Goal: Task Accomplishment & Management: Use online tool/utility

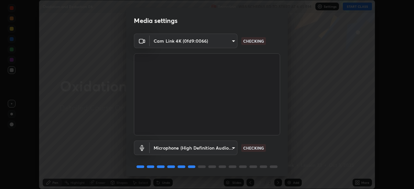
scroll to position [23, 0]
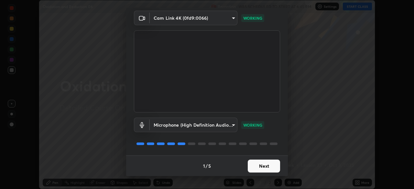
click at [251, 165] on button "Next" at bounding box center [264, 166] width 32 height 13
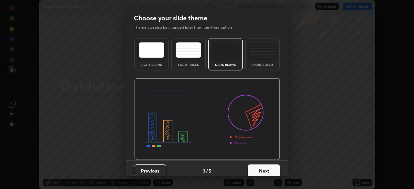
click at [253, 166] on button "Next" at bounding box center [264, 171] width 32 height 13
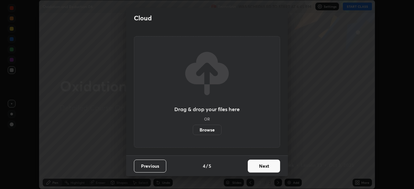
click at [258, 166] on button "Next" at bounding box center [264, 166] width 32 height 13
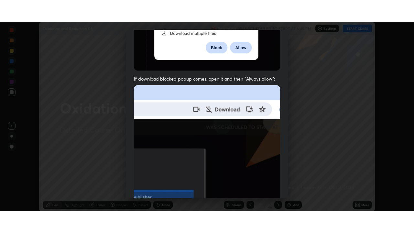
scroll to position [155, 0]
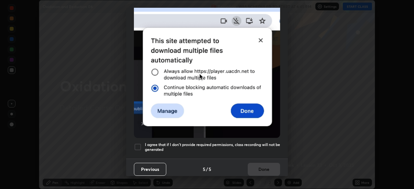
click at [250, 142] on h5 "I agree that if I don't provide required permissions, class recording will not …" at bounding box center [212, 147] width 135 height 10
click at [256, 169] on button "Done" at bounding box center [264, 169] width 32 height 13
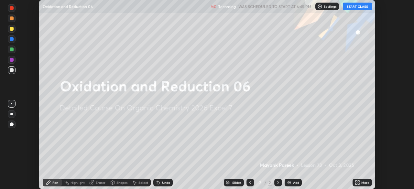
click at [294, 182] on div "Add" at bounding box center [296, 182] width 6 height 3
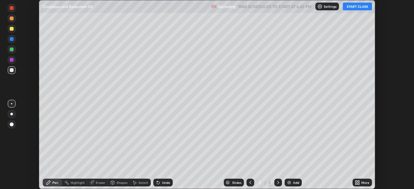
click at [358, 181] on icon at bounding box center [359, 182] width 2 height 2
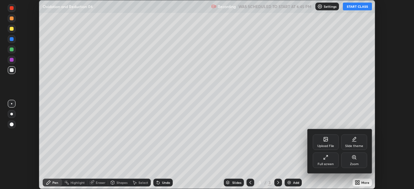
click at [318, 160] on div "Full screen" at bounding box center [326, 161] width 26 height 16
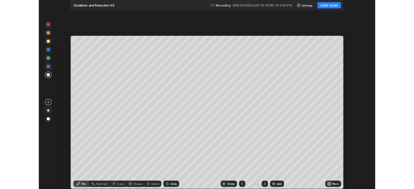
scroll to position [233, 414]
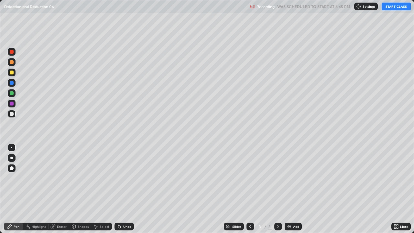
click at [388, 10] on button "START CLASS" at bounding box center [396, 7] width 29 height 8
click at [13, 73] on div at bounding box center [12, 73] width 4 height 4
click at [298, 189] on div "Add" at bounding box center [293, 227] width 17 height 8
click at [11, 115] on div at bounding box center [12, 114] width 4 height 4
click at [12, 115] on div at bounding box center [12, 114] width 4 height 4
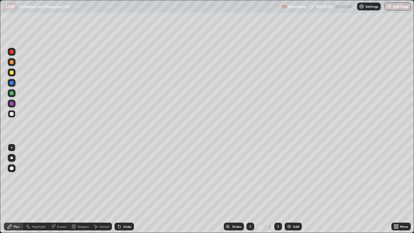
click at [12, 114] on div at bounding box center [12, 114] width 4 height 4
click at [12, 115] on div at bounding box center [12, 114] width 4 height 4
click at [55, 189] on icon at bounding box center [54, 225] width 4 height 3
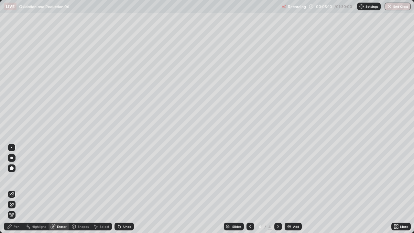
click at [100, 189] on div "Select" at bounding box center [105, 226] width 10 height 3
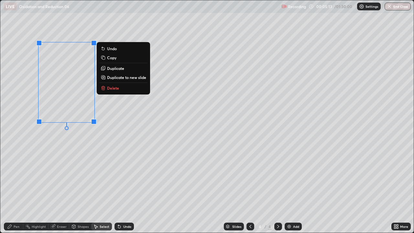
click at [62, 150] on div "0 ° Undo Copy Duplicate Duplicate to new slide Delete" at bounding box center [206, 116] width 413 height 232
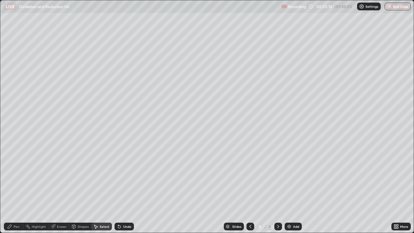
click at [14, 189] on div "Pen" at bounding box center [13, 227] width 19 height 8
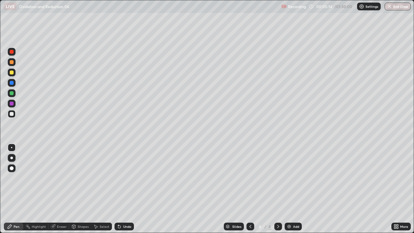
click at [15, 189] on div "Pen" at bounding box center [17, 226] width 6 height 3
click at [12, 94] on div at bounding box center [12, 93] width 4 height 4
click at [12, 93] on div at bounding box center [12, 93] width 4 height 4
click at [11, 114] on div at bounding box center [12, 114] width 4 height 4
click at [12, 113] on div at bounding box center [12, 114] width 4 height 4
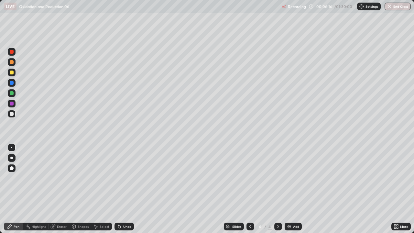
click at [12, 103] on div at bounding box center [12, 104] width 4 height 4
click at [13, 102] on div at bounding box center [12, 104] width 4 height 4
click at [13, 72] on div at bounding box center [12, 73] width 4 height 4
click at [14, 72] on div at bounding box center [12, 73] width 8 height 8
click at [58, 189] on div "Eraser" at bounding box center [59, 227] width 21 height 8
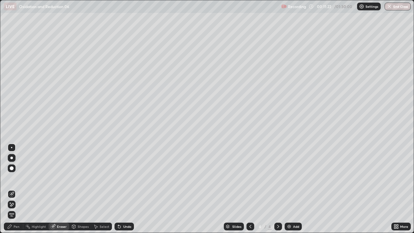
click at [16, 189] on div "Pen" at bounding box center [13, 227] width 19 height 8
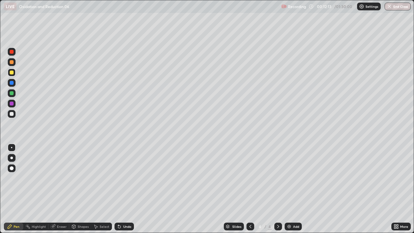
click at [298, 189] on div "Add" at bounding box center [296, 226] width 6 height 3
click at [129, 189] on div "Undo" at bounding box center [127, 226] width 8 height 3
click at [129, 189] on div "Undo" at bounding box center [124, 227] width 19 height 8
click at [298, 189] on div "Add" at bounding box center [296, 226] width 6 height 3
click at [109, 189] on div "Select" at bounding box center [101, 227] width 21 height 8
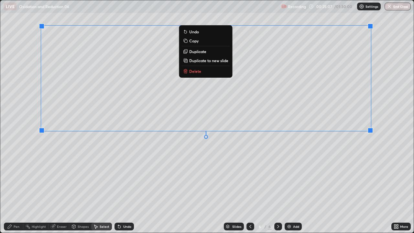
click at [161, 188] on div "0 ° Undo Copy Duplicate Duplicate to new slide Delete" at bounding box center [206, 116] width 413 height 232
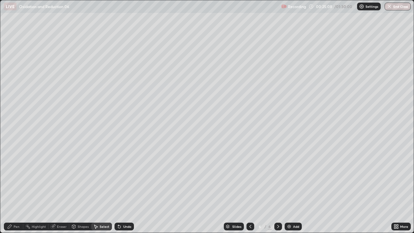
click at [124, 189] on div "Undo" at bounding box center [124, 227] width 19 height 8
click at [15, 189] on div "Pen" at bounding box center [17, 226] width 6 height 3
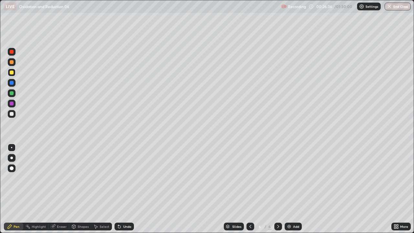
click at [297, 189] on div "Add" at bounding box center [296, 226] width 6 height 3
click at [12, 114] on div at bounding box center [12, 114] width 4 height 4
click at [8, 116] on div at bounding box center [12, 114] width 8 height 8
click at [12, 72] on div at bounding box center [12, 73] width 4 height 4
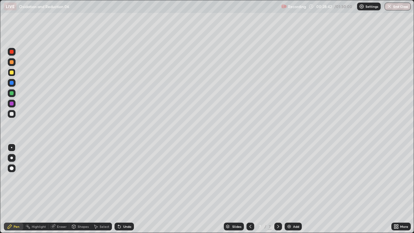
click at [118, 189] on icon at bounding box center [118, 225] width 1 height 1
click at [401, 189] on div "More" at bounding box center [404, 226] width 8 height 3
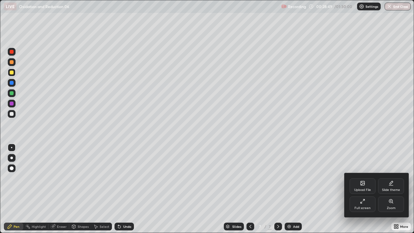
click at [361, 189] on icon at bounding box center [362, 203] width 2 height 2
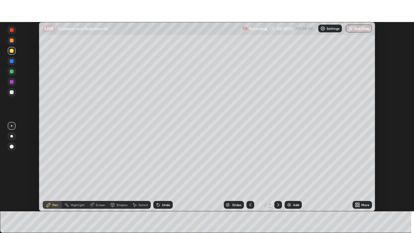
scroll to position [32156, 31931]
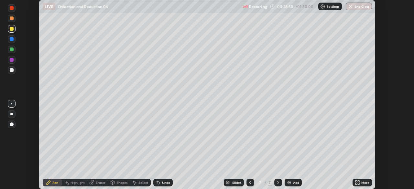
click at [357, 182] on icon at bounding box center [357, 182] width 5 height 5
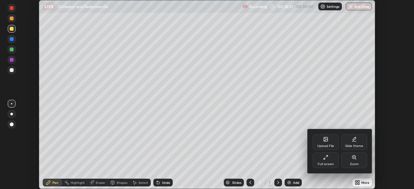
click at [329, 161] on div "Full screen" at bounding box center [326, 161] width 26 height 16
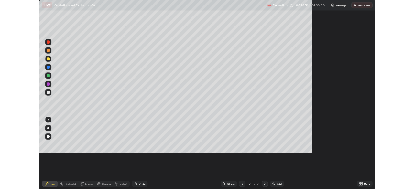
scroll to position [233, 414]
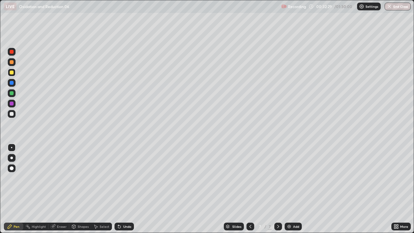
click at [11, 94] on div at bounding box center [12, 93] width 4 height 4
click at [12, 93] on div at bounding box center [12, 93] width 4 height 4
click at [119, 189] on icon at bounding box center [119, 226] width 3 height 3
click at [118, 189] on icon at bounding box center [118, 225] width 1 height 1
click at [301, 189] on div "Add" at bounding box center [293, 227] width 17 height 8
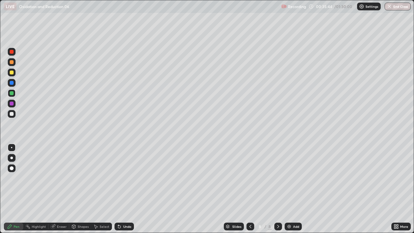
click at [124, 189] on div "Undo" at bounding box center [127, 226] width 8 height 3
click at [12, 115] on div at bounding box center [12, 114] width 4 height 4
click at [12, 114] on div at bounding box center [12, 114] width 4 height 4
click at [123, 189] on div "Undo" at bounding box center [127, 226] width 8 height 3
click at [118, 189] on icon at bounding box center [118, 225] width 1 height 1
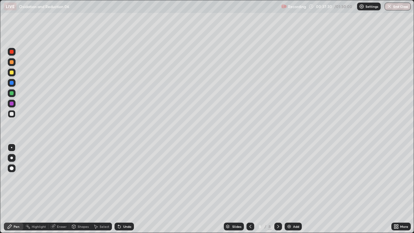
click at [107, 189] on div "Select" at bounding box center [105, 226] width 10 height 3
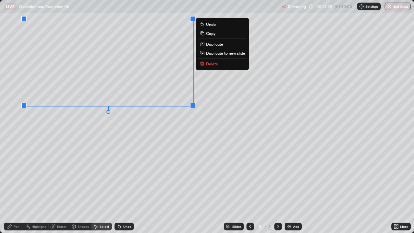
click at [101, 136] on div "0 ° Undo Copy Duplicate Duplicate to new slide Delete" at bounding box center [206, 116] width 413 height 232
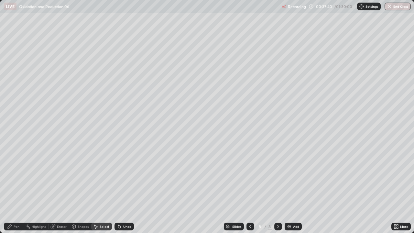
click at [14, 189] on div "Pen" at bounding box center [17, 226] width 6 height 3
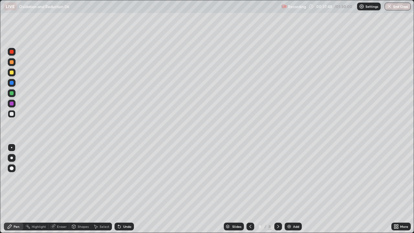
click at [120, 189] on icon at bounding box center [119, 226] width 5 height 5
click at [13, 94] on div at bounding box center [12, 93] width 4 height 4
click at [12, 93] on div at bounding box center [12, 93] width 4 height 4
click at [13, 94] on div at bounding box center [12, 93] width 4 height 4
click at [121, 189] on div "Undo" at bounding box center [124, 227] width 19 height 8
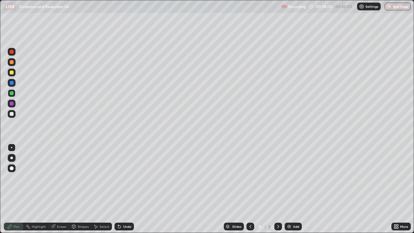
click at [118, 189] on icon at bounding box center [118, 225] width 1 height 1
click at [55, 189] on icon at bounding box center [52, 226] width 5 height 5
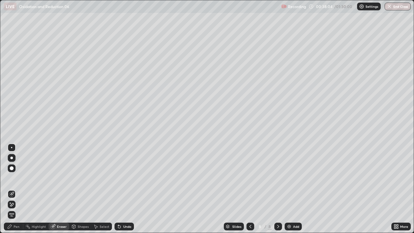
click at [13, 189] on div "Pen" at bounding box center [13, 227] width 19 height 8
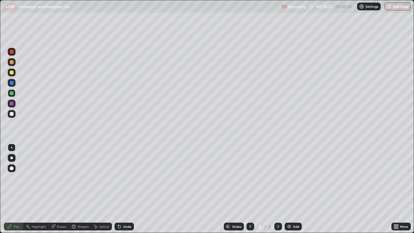
click at [13, 115] on div at bounding box center [12, 114] width 8 height 8
click at [13, 115] on div at bounding box center [12, 114] width 4 height 4
click at [395, 189] on icon at bounding box center [395, 225] width 2 height 2
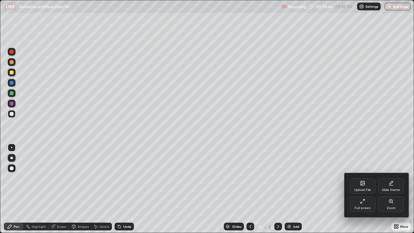
click at [354, 189] on div "Full screen" at bounding box center [363, 204] width 26 height 16
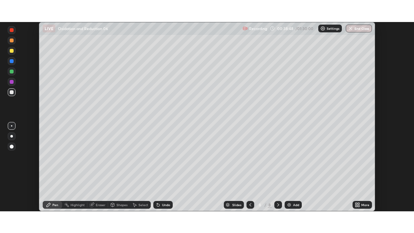
scroll to position [32156, 31931]
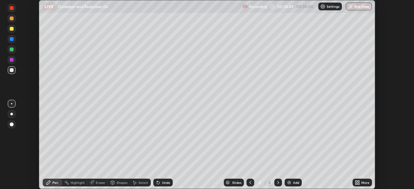
click at [356, 181] on icon at bounding box center [356, 182] width 2 height 2
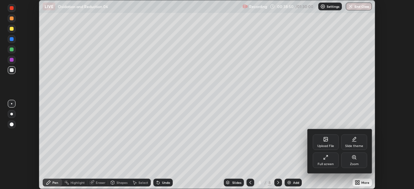
click at [319, 159] on div "Full screen" at bounding box center [326, 161] width 26 height 16
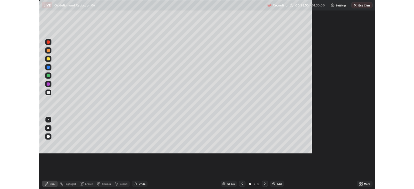
scroll to position [233, 414]
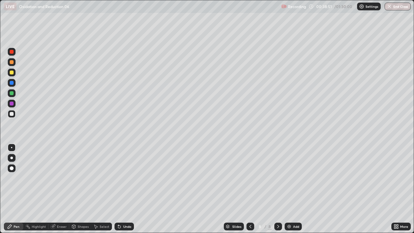
click at [18, 189] on div "Pen" at bounding box center [17, 226] width 6 height 3
click at [293, 189] on div "Add" at bounding box center [296, 226] width 6 height 3
click at [14, 75] on div at bounding box center [12, 73] width 8 height 8
click at [80, 189] on div "Shapes" at bounding box center [83, 226] width 11 height 3
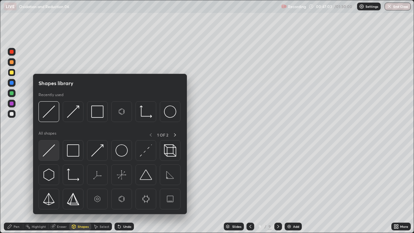
click at [47, 156] on img at bounding box center [49, 150] width 12 height 12
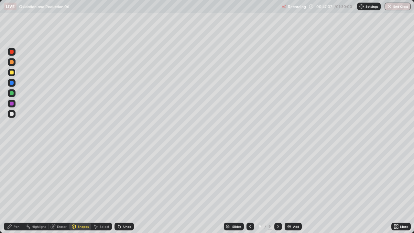
click at [123, 189] on div "Undo" at bounding box center [127, 226] width 8 height 3
click at [12, 116] on div at bounding box center [12, 114] width 8 height 8
click at [13, 115] on div at bounding box center [12, 114] width 4 height 4
click at [124, 189] on div "Undo" at bounding box center [127, 226] width 8 height 3
click at [13, 189] on div "Pen" at bounding box center [13, 227] width 19 height 8
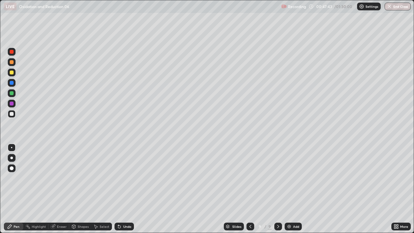
click at [12, 115] on div at bounding box center [12, 114] width 4 height 4
click at [122, 189] on div "Undo" at bounding box center [124, 227] width 19 height 8
click at [12, 103] on div at bounding box center [12, 104] width 4 height 4
click at [12, 94] on div at bounding box center [12, 93] width 4 height 4
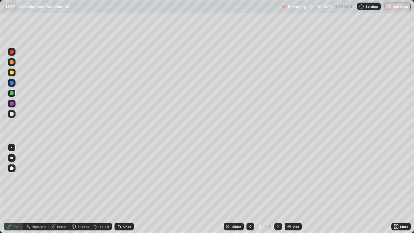
click at [12, 116] on div at bounding box center [12, 114] width 8 height 8
click at [11, 116] on div at bounding box center [12, 114] width 8 height 8
click at [123, 189] on div "Undo" at bounding box center [127, 226] width 8 height 3
click at [12, 114] on div at bounding box center [12, 114] width 4 height 4
click at [12, 73] on div at bounding box center [12, 73] width 4 height 4
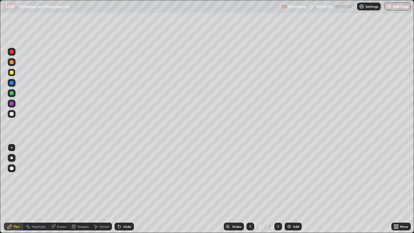
click at [13, 63] on div at bounding box center [12, 62] width 4 height 4
click at [13, 115] on div at bounding box center [12, 114] width 4 height 4
click at [127, 189] on div "Undo" at bounding box center [127, 226] width 8 height 3
click at [12, 72] on div at bounding box center [12, 73] width 4 height 4
click at [11, 72] on div at bounding box center [12, 73] width 4 height 4
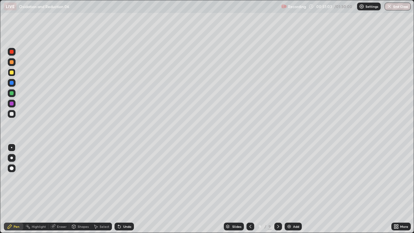
click at [19, 189] on div "Pen" at bounding box center [17, 226] width 6 height 3
click at [11, 114] on div at bounding box center [12, 114] width 4 height 4
click at [10, 113] on div at bounding box center [12, 114] width 4 height 4
click at [102, 189] on div "Select" at bounding box center [105, 226] width 10 height 3
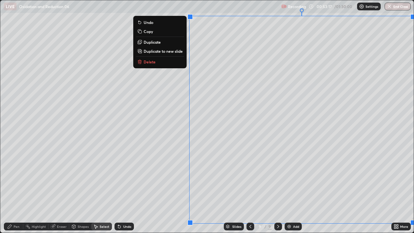
click at [171, 53] on p "Duplicate to new slide" at bounding box center [163, 51] width 39 height 5
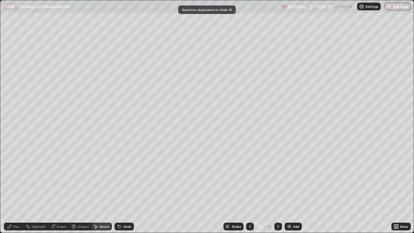
click at [82, 189] on div "Shapes" at bounding box center [80, 227] width 22 height 8
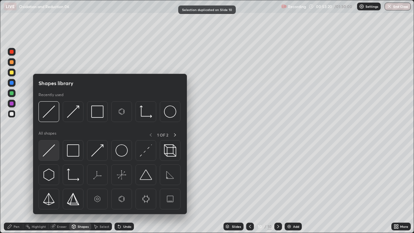
click at [49, 154] on img at bounding box center [49, 150] width 12 height 12
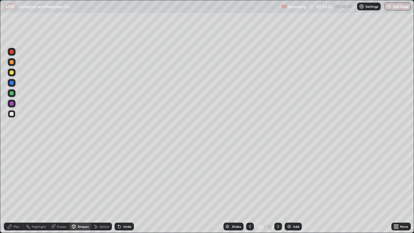
click at [20, 189] on div "Pen" at bounding box center [13, 227] width 19 height 8
click at [12, 117] on div at bounding box center [12, 114] width 8 height 8
click at [11, 117] on div at bounding box center [12, 114] width 8 height 8
click at [12, 114] on div at bounding box center [12, 114] width 4 height 4
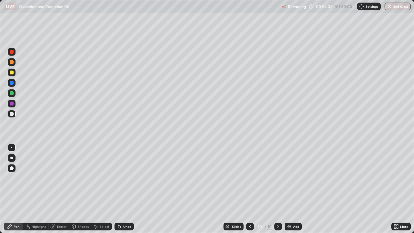
click at [121, 189] on div "Undo" at bounding box center [124, 227] width 19 height 8
click at [121, 189] on icon at bounding box center [119, 226] width 5 height 5
click at [120, 189] on icon at bounding box center [119, 226] width 5 height 5
click at [119, 189] on icon at bounding box center [119, 226] width 5 height 5
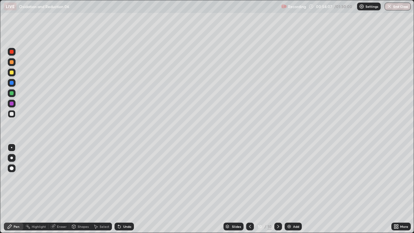
click at [118, 189] on div "Undo" at bounding box center [124, 227] width 19 height 8
click at [117, 189] on div "Undo" at bounding box center [124, 227] width 19 height 8
click at [116, 189] on div "Undo" at bounding box center [123, 226] width 22 height 13
click at [13, 62] on div at bounding box center [12, 62] width 4 height 4
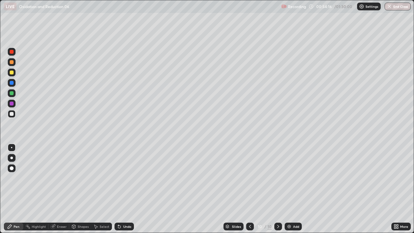
click at [13, 62] on div at bounding box center [12, 62] width 4 height 4
click at [12, 114] on div at bounding box center [12, 114] width 4 height 4
click at [14, 114] on div at bounding box center [12, 114] width 8 height 8
click at [12, 114] on div at bounding box center [12, 114] width 4 height 4
click at [15, 114] on div at bounding box center [12, 114] width 8 height 8
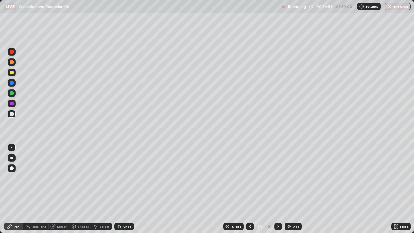
click at [12, 74] on div at bounding box center [12, 73] width 4 height 4
click at [12, 73] on div at bounding box center [12, 73] width 4 height 4
click at [118, 189] on icon at bounding box center [119, 226] width 3 height 3
click at [118, 189] on icon at bounding box center [118, 225] width 1 height 1
click at [11, 114] on div at bounding box center [12, 114] width 4 height 4
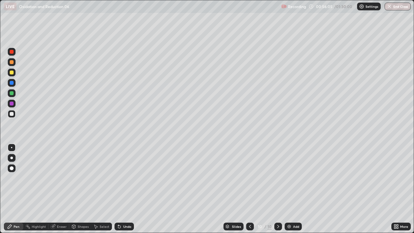
click at [12, 114] on div at bounding box center [12, 114] width 4 height 4
click at [122, 189] on div "Undo" at bounding box center [124, 227] width 19 height 8
click at [118, 189] on icon at bounding box center [118, 225] width 1 height 1
click at [119, 189] on icon at bounding box center [119, 226] width 5 height 5
click at [119, 189] on icon at bounding box center [119, 226] width 3 height 3
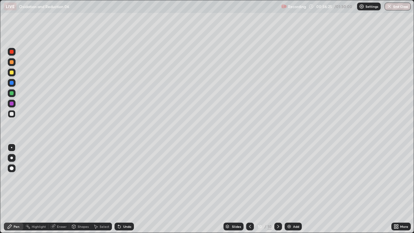
click at [124, 189] on div "Undo" at bounding box center [124, 227] width 19 height 8
click at [119, 189] on icon at bounding box center [119, 226] width 3 height 3
click at [124, 189] on div "Undo" at bounding box center [127, 226] width 8 height 3
click at [104, 189] on div "Select" at bounding box center [105, 226] width 10 height 3
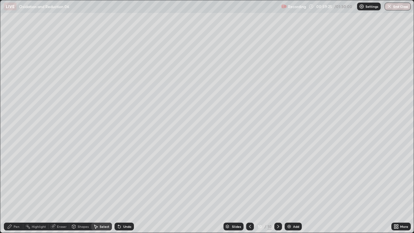
click at [91, 52] on div "0 ° Undo Copy Duplicate Duplicate to new slide Delete" at bounding box center [206, 116] width 413 height 232
click at [106, 189] on div "Select" at bounding box center [105, 226] width 10 height 3
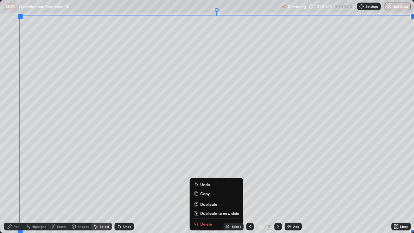
click at [202, 189] on p "Duplicate to new slide" at bounding box center [219, 213] width 39 height 5
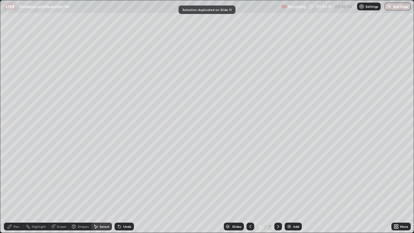
click at [13, 189] on div "Pen" at bounding box center [13, 227] width 19 height 8
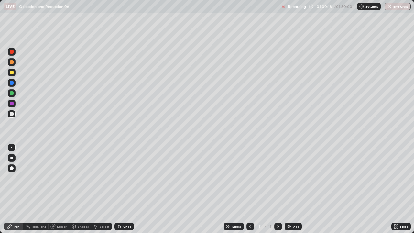
click at [54, 189] on icon at bounding box center [53, 226] width 4 height 4
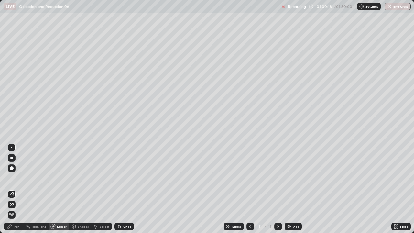
click at [56, 189] on div "Eraser" at bounding box center [59, 227] width 21 height 8
click at [17, 189] on div "Pen" at bounding box center [17, 226] width 6 height 3
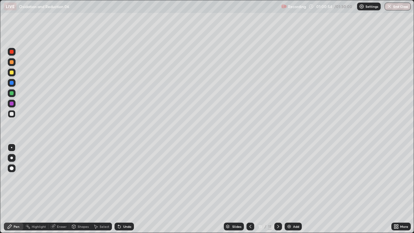
click at [128, 189] on div "Undo" at bounding box center [124, 227] width 19 height 8
click at [127, 189] on div "Undo" at bounding box center [124, 227] width 19 height 8
click at [130, 189] on div "Undo" at bounding box center [124, 227] width 19 height 8
click at [127, 189] on div "Undo" at bounding box center [127, 226] width 8 height 3
click at [126, 189] on div "Undo" at bounding box center [127, 226] width 8 height 3
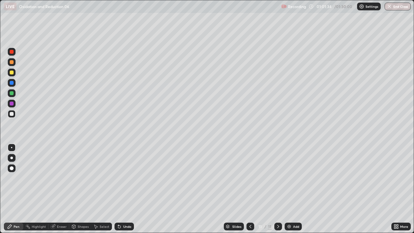
click at [127, 189] on div "Undo" at bounding box center [127, 226] width 8 height 3
click at [127, 189] on div "Undo" at bounding box center [124, 227] width 19 height 8
click at [295, 189] on div "Add" at bounding box center [296, 226] width 6 height 3
click at [12, 73] on div at bounding box center [12, 73] width 4 height 4
click at [12, 72] on div at bounding box center [12, 73] width 4 height 4
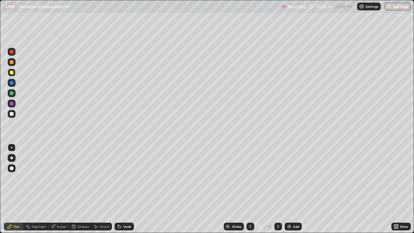
click at [12, 115] on div at bounding box center [12, 114] width 4 height 4
click at [13, 114] on div at bounding box center [12, 114] width 4 height 4
click at [13, 74] on div at bounding box center [12, 73] width 8 height 8
click at [13, 74] on div at bounding box center [12, 73] width 4 height 4
click at [12, 115] on div at bounding box center [12, 114] width 4 height 4
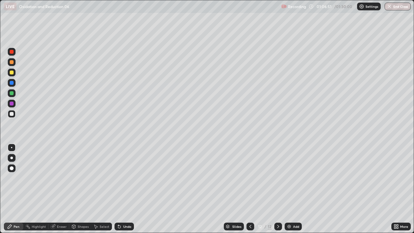
click at [123, 189] on div "Undo" at bounding box center [127, 226] width 8 height 3
click at [95, 189] on icon at bounding box center [96, 227] width 4 height 4
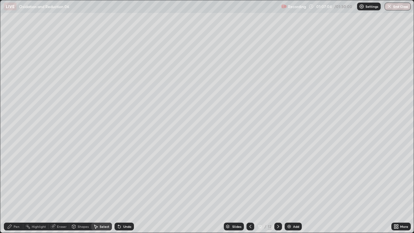
click at [82, 189] on div "Shapes" at bounding box center [83, 226] width 11 height 3
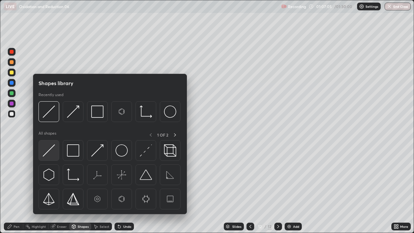
click at [55, 147] on div at bounding box center [48, 150] width 21 height 21
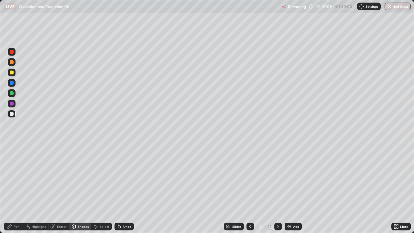
click at [12, 73] on div at bounding box center [12, 73] width 4 height 4
click at [18, 189] on div "Pen" at bounding box center [13, 227] width 19 height 8
click at [11, 72] on div at bounding box center [12, 73] width 4 height 4
click at [12, 72] on div at bounding box center [12, 73] width 4 height 4
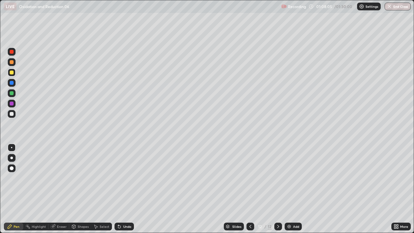
click at [58, 189] on div "Eraser" at bounding box center [62, 226] width 10 height 3
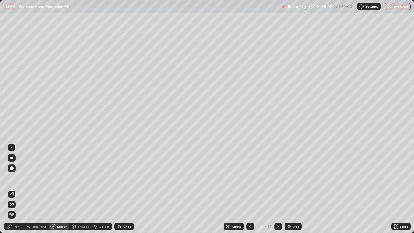
click at [14, 189] on div "Pen" at bounding box center [13, 227] width 19 height 8
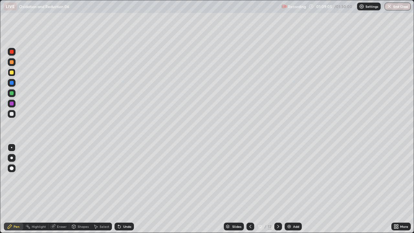
click at [126, 189] on div "Undo" at bounding box center [124, 227] width 19 height 8
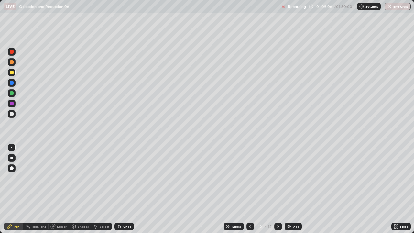
click at [126, 189] on div "Undo" at bounding box center [124, 227] width 19 height 8
click at [20, 189] on div "Pen" at bounding box center [13, 227] width 19 height 8
click at [18, 189] on div "Pen" at bounding box center [17, 226] width 6 height 3
click at [17, 189] on div "Pen" at bounding box center [17, 226] width 6 height 3
click at [10, 116] on div at bounding box center [12, 114] width 8 height 8
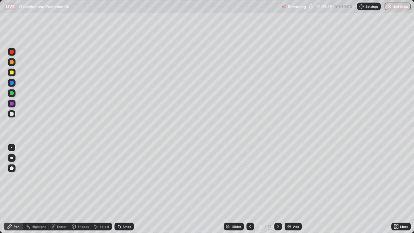
click at [12, 114] on div at bounding box center [12, 114] width 4 height 4
click at [128, 189] on div "Undo" at bounding box center [124, 227] width 19 height 8
click at [127, 189] on div "Undo" at bounding box center [124, 227] width 19 height 8
click at [126, 189] on div "Undo" at bounding box center [124, 227] width 19 height 8
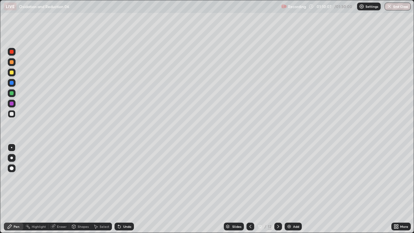
click at [126, 189] on div "Undo" at bounding box center [124, 227] width 19 height 8
click at [19, 189] on div "Pen" at bounding box center [17, 226] width 6 height 3
click at [18, 189] on div "Pen" at bounding box center [17, 226] width 6 height 3
click at [12, 117] on div at bounding box center [12, 114] width 8 height 8
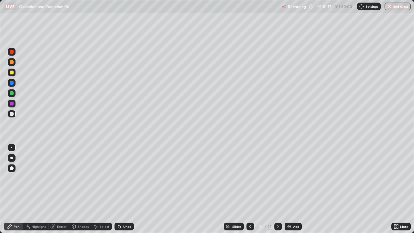
click at [13, 115] on div at bounding box center [12, 114] width 8 height 8
click at [291, 189] on img at bounding box center [289, 226] width 5 height 5
click at [123, 189] on div "Undo" at bounding box center [127, 226] width 8 height 3
click at [121, 189] on icon at bounding box center [119, 226] width 5 height 5
click at [18, 189] on div "Erase all" at bounding box center [12, 116] width 16 height 207
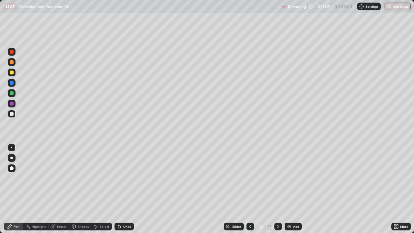
click at [17, 189] on div "Erase all" at bounding box center [12, 116] width 16 height 207
click at [15, 189] on div at bounding box center [11, 181] width 10 height 78
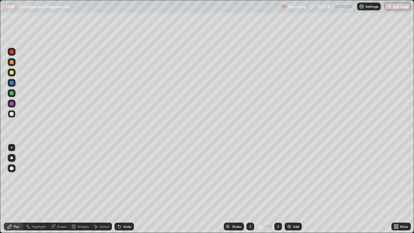
click at [12, 83] on div at bounding box center [12, 83] width 4 height 4
click at [12, 84] on div at bounding box center [12, 83] width 4 height 4
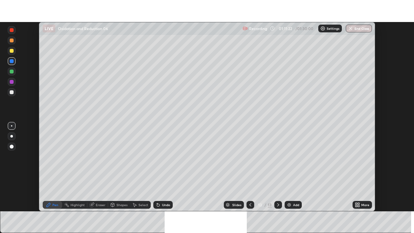
scroll to position [32156, 31931]
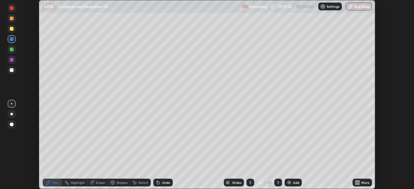
click at [358, 180] on icon at bounding box center [357, 182] width 5 height 5
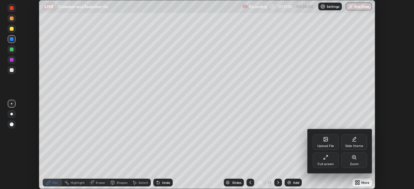
click at [328, 161] on div "Full screen" at bounding box center [326, 161] width 26 height 16
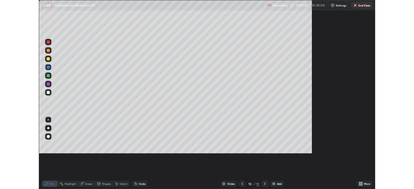
scroll to position [233, 414]
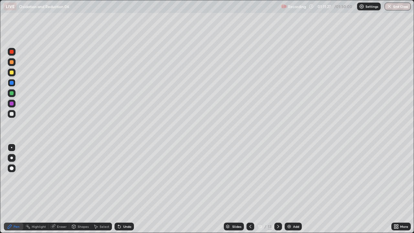
click at [62, 189] on div "Eraser" at bounding box center [59, 227] width 21 height 8
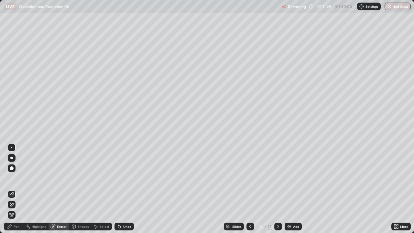
click at [17, 189] on div "Pen" at bounding box center [17, 226] width 6 height 3
click at [15, 189] on div "Pen" at bounding box center [17, 226] width 6 height 3
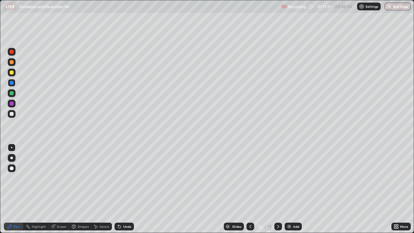
click at [13, 115] on div at bounding box center [12, 114] width 4 height 4
click at [12, 114] on div at bounding box center [12, 114] width 4 height 4
click at [130, 189] on div "Undo" at bounding box center [124, 227] width 19 height 8
click at [128, 189] on div "Undo" at bounding box center [124, 227] width 19 height 8
click at [15, 189] on div "Pen" at bounding box center [17, 226] width 6 height 3
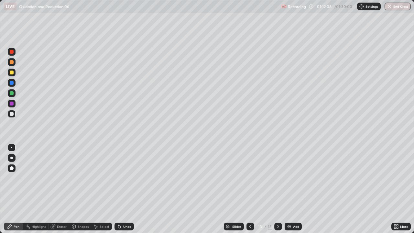
click at [12, 114] on div at bounding box center [12, 114] width 4 height 4
click at [16, 189] on div "Pen" at bounding box center [17, 226] width 6 height 3
click at [14, 189] on div "Pen" at bounding box center [13, 227] width 19 height 8
click at [11, 115] on div at bounding box center [12, 114] width 4 height 4
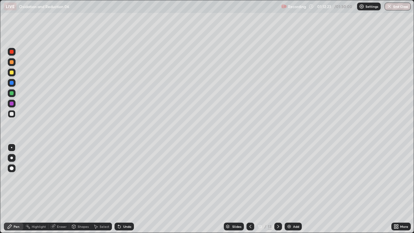
click at [15, 115] on div at bounding box center [12, 114] width 8 height 8
click at [12, 94] on div at bounding box center [12, 93] width 4 height 4
click at [13, 94] on div at bounding box center [12, 93] width 4 height 4
click at [12, 115] on div at bounding box center [12, 114] width 4 height 4
click at [12, 114] on div at bounding box center [12, 114] width 4 height 4
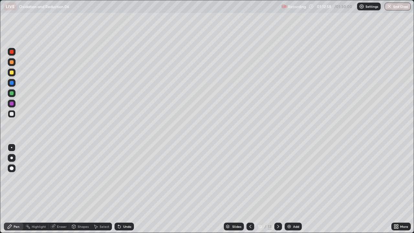
click at [122, 189] on div "Undo" at bounding box center [124, 227] width 19 height 8
click at [121, 189] on div "Undo" at bounding box center [124, 227] width 19 height 8
click at [119, 189] on icon at bounding box center [119, 226] width 3 height 3
click at [12, 93] on div at bounding box center [12, 93] width 4 height 4
click at [13, 94] on div at bounding box center [12, 93] width 4 height 4
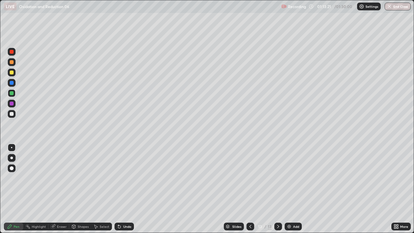
click at [13, 84] on div at bounding box center [12, 83] width 8 height 8
click at [13, 93] on div at bounding box center [12, 93] width 4 height 4
click at [13, 94] on div at bounding box center [12, 93] width 4 height 4
click at [12, 115] on div at bounding box center [12, 114] width 4 height 4
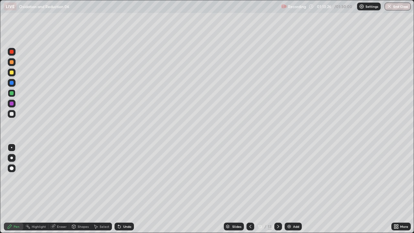
click at [12, 115] on div at bounding box center [12, 114] width 4 height 4
click at [14, 75] on div at bounding box center [12, 73] width 8 height 8
click at [251, 189] on icon at bounding box center [250, 226] width 5 height 5
click at [278, 189] on icon at bounding box center [278, 226] width 5 height 5
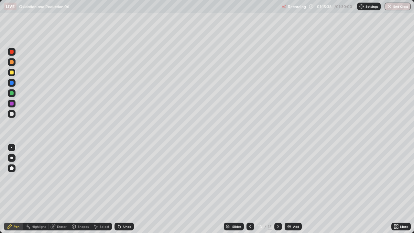
click at [295, 189] on div "Add" at bounding box center [296, 226] width 6 height 3
click at [13, 114] on div at bounding box center [12, 114] width 4 height 4
click at [250, 189] on icon at bounding box center [250, 226] width 5 height 5
click at [250, 189] on icon at bounding box center [250, 226] width 2 height 3
click at [278, 189] on icon at bounding box center [278, 226] width 5 height 5
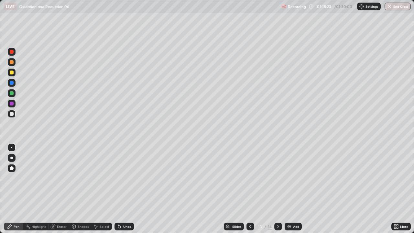
click at [278, 189] on icon at bounding box center [278, 226] width 5 height 5
click at [11, 73] on div at bounding box center [12, 73] width 4 height 4
click at [12, 114] on div at bounding box center [12, 114] width 4 height 4
click at [118, 189] on icon at bounding box center [118, 225] width 1 height 1
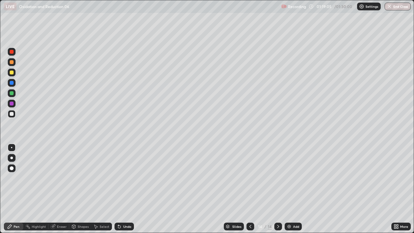
click at [13, 73] on div at bounding box center [12, 73] width 4 height 4
click at [121, 189] on div "Undo" at bounding box center [124, 227] width 19 height 8
click at [118, 189] on icon at bounding box center [118, 225] width 1 height 1
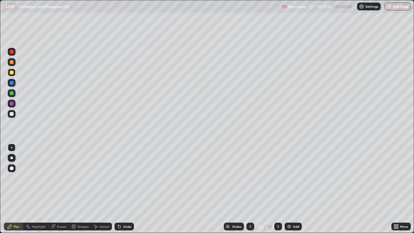
click at [121, 189] on div "Undo" at bounding box center [124, 227] width 19 height 8
click at [11, 115] on div at bounding box center [12, 114] width 4 height 4
click at [13, 114] on div at bounding box center [12, 114] width 4 height 4
click at [13, 63] on div at bounding box center [12, 62] width 4 height 4
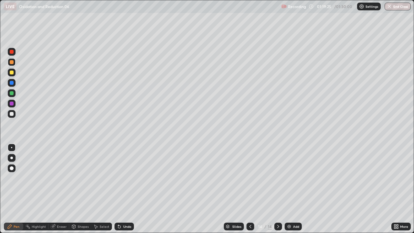
click at [13, 114] on div at bounding box center [12, 114] width 4 height 4
click at [12, 114] on div at bounding box center [12, 114] width 4 height 4
click at [120, 189] on div "Undo" at bounding box center [124, 227] width 19 height 8
click at [121, 189] on icon at bounding box center [119, 226] width 5 height 5
click at [125, 189] on div "Undo" at bounding box center [127, 226] width 8 height 3
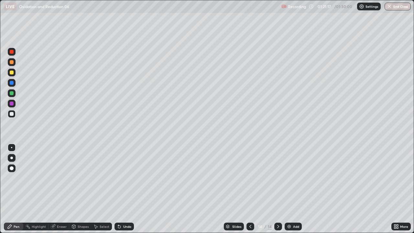
click at [129, 189] on div "Undo" at bounding box center [124, 227] width 19 height 8
click at [127, 189] on div "Undo" at bounding box center [124, 227] width 19 height 8
click at [10, 73] on div at bounding box center [12, 73] width 4 height 4
click at [11, 73] on div at bounding box center [12, 73] width 4 height 4
click at [13, 114] on div at bounding box center [12, 114] width 4 height 4
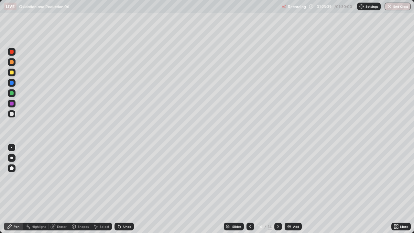
click at [129, 189] on div "Undo" at bounding box center [124, 227] width 19 height 8
click at [128, 189] on div "Undo" at bounding box center [124, 227] width 19 height 8
click at [291, 189] on div "Add" at bounding box center [293, 227] width 17 height 8
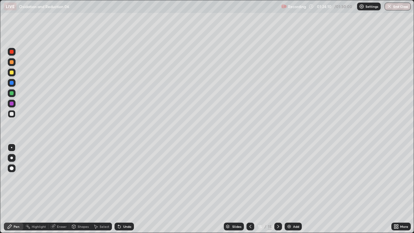
click at [11, 115] on div at bounding box center [12, 114] width 4 height 4
click at [13, 72] on div at bounding box center [12, 73] width 4 height 4
click at [11, 62] on div at bounding box center [12, 62] width 4 height 4
click at [12, 114] on div at bounding box center [12, 114] width 4 height 4
click at [11, 115] on div at bounding box center [12, 114] width 4 height 4
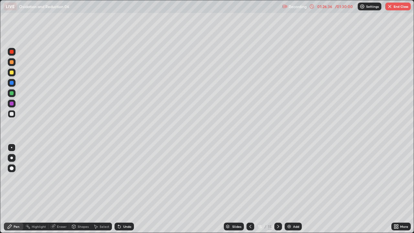
click at [11, 93] on div at bounding box center [12, 93] width 4 height 4
click at [13, 93] on div at bounding box center [12, 93] width 4 height 4
click at [12, 114] on div at bounding box center [12, 114] width 4 height 4
click at [13, 115] on div at bounding box center [12, 114] width 4 height 4
click at [118, 189] on icon at bounding box center [119, 226] width 3 height 3
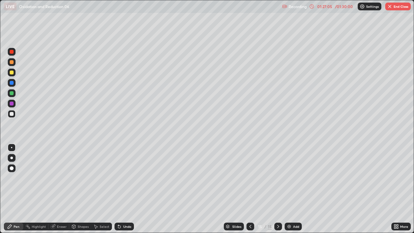
click at [122, 189] on div "Undo" at bounding box center [124, 227] width 19 height 8
click at [123, 189] on div "Undo" at bounding box center [124, 227] width 19 height 8
click at [121, 189] on div "Undo" at bounding box center [124, 227] width 19 height 8
click at [250, 189] on icon at bounding box center [250, 226] width 5 height 5
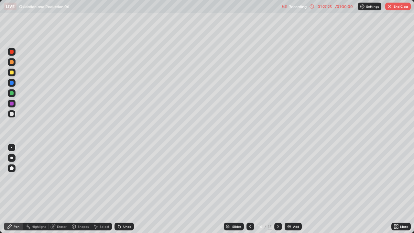
click at [249, 189] on icon at bounding box center [250, 226] width 2 height 3
click at [250, 189] on icon at bounding box center [250, 226] width 5 height 5
click at [278, 189] on icon at bounding box center [278, 226] width 5 height 5
click at [279, 189] on div at bounding box center [278, 227] width 8 height 8
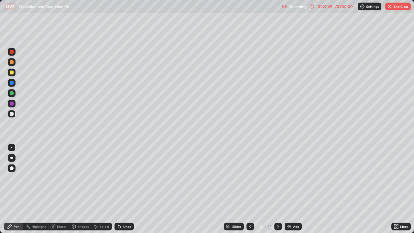
click at [278, 189] on icon at bounding box center [278, 226] width 5 height 5
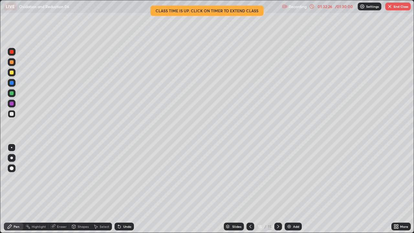
click at [62, 189] on div "Eraser" at bounding box center [62, 226] width 10 height 3
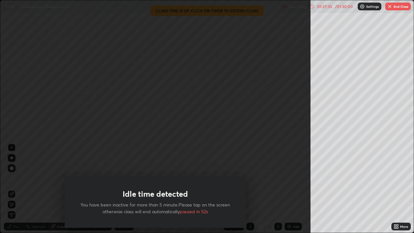
click at [401, 9] on button "End Class" at bounding box center [398, 7] width 26 height 8
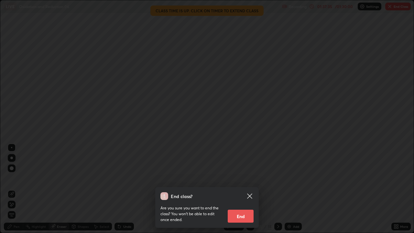
click at [403, 7] on div "End class? Are you sure you want to end the class? You won’t be able to edit on…" at bounding box center [207, 116] width 414 height 233
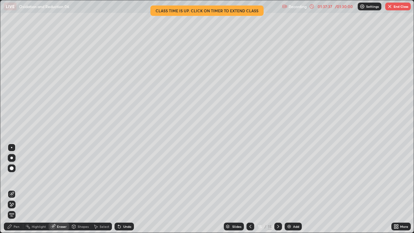
click at [400, 8] on button "End Class" at bounding box center [398, 7] width 26 height 8
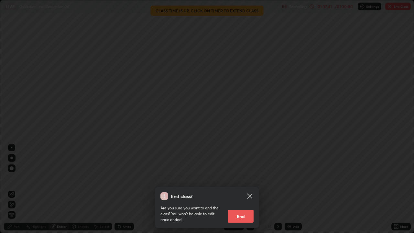
click at [245, 189] on button "End" at bounding box center [241, 216] width 26 height 13
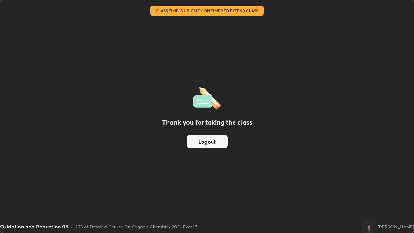
click at [224, 141] on button "Logout" at bounding box center [207, 141] width 41 height 13
click at [215, 142] on button "Logout" at bounding box center [207, 141] width 41 height 13
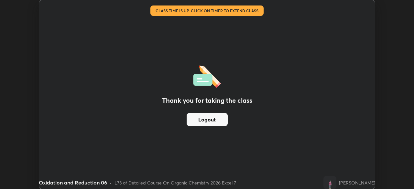
scroll to position [32156, 31931]
